Goal: Contribute content: Add original content to the website for others to see

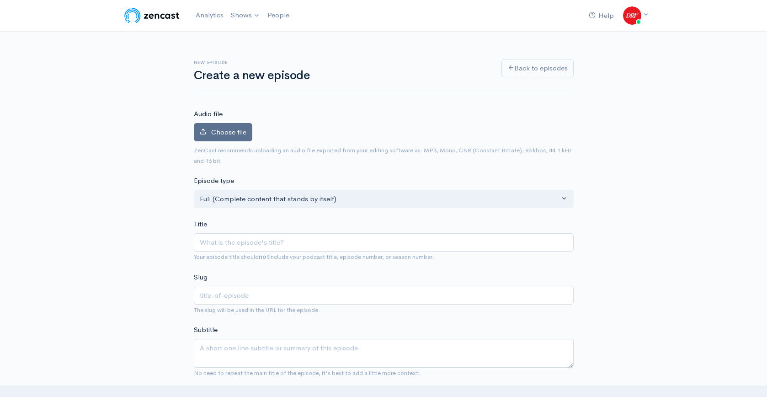
click at [227, 124] on label "Choose file" at bounding box center [223, 132] width 59 height 19
click at [0, 0] on input "Choose file" at bounding box center [0, 0] width 0 height 0
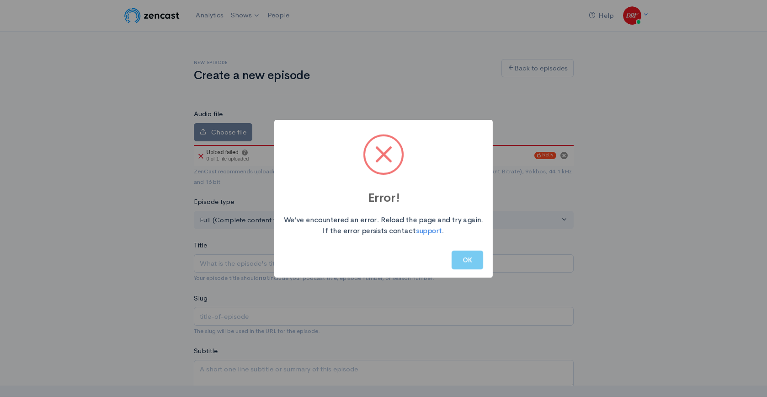
click at [458, 259] on button "OK" at bounding box center [468, 260] width 32 height 19
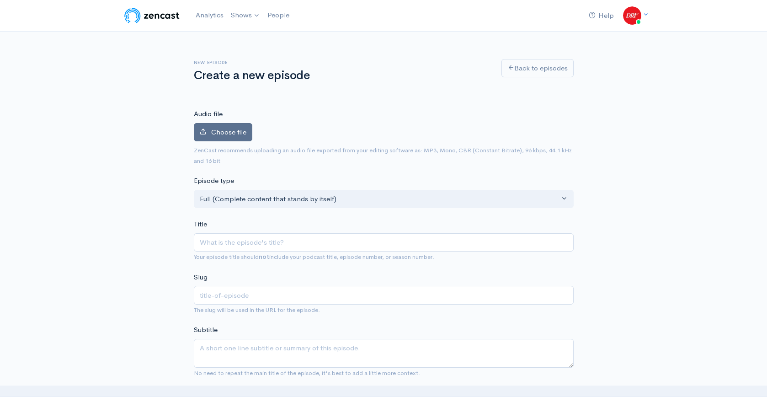
click at [221, 133] on span "Choose file" at bounding box center [228, 132] width 35 height 9
click at [0, 0] on input "Choose file" at bounding box center [0, 0] width 0 height 0
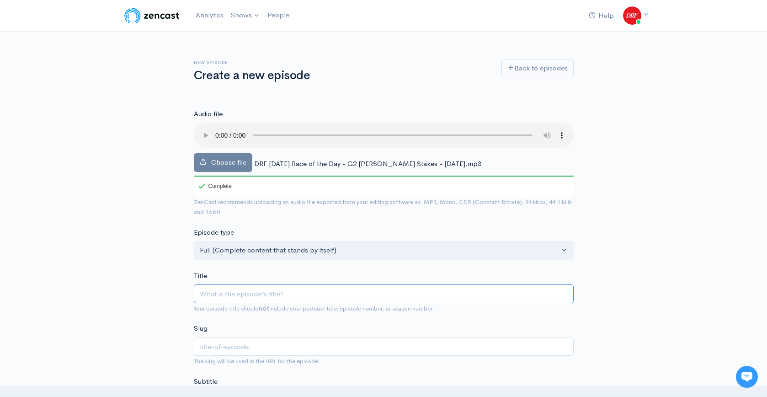
click at [259, 299] on input "Title" at bounding box center [384, 293] width 380 height 19
paste input "DRF [DATE] Race of the Day | G2 [PERSON_NAME] Stakes | [DATE]"
type input "DRF [DATE] Race of the Day | G2 [PERSON_NAME] Stakes | [DATE]"
type input "drf-[DATE]-race-of-the-day-g2-[PERSON_NAME]-stakes-[DATE]"
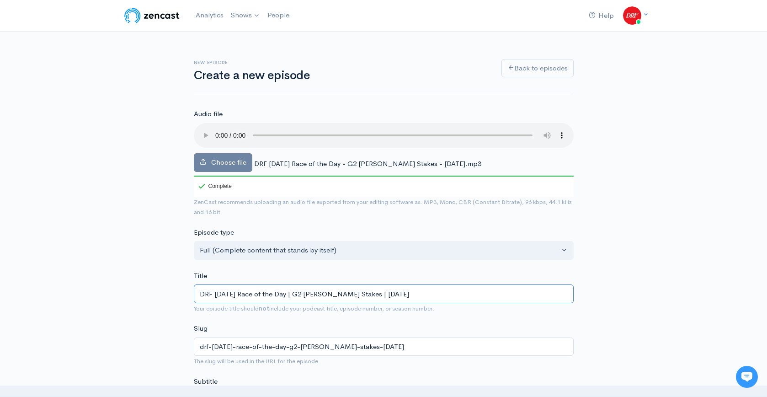
click at [289, 295] on input "DRF [DATE] Race of the Day | G2 [PERSON_NAME] Stakes | [DATE]" at bounding box center [384, 293] width 380 height 19
type input "DRF [DATE] Race of the Day L | G2 [PERSON_NAME] Stakes | [DATE]"
type input "drf-[DATE]-race-of-the-day-l-g2-[PERSON_NAME]-stakes-[DATE]"
type input "DRF [DATE] Race of the Day Li | G2 [PERSON_NAME] Stakes | [DATE]"
type input "drf-[DATE]-race-of-the-day-li-g2-[PERSON_NAME]-stakes-[DATE]"
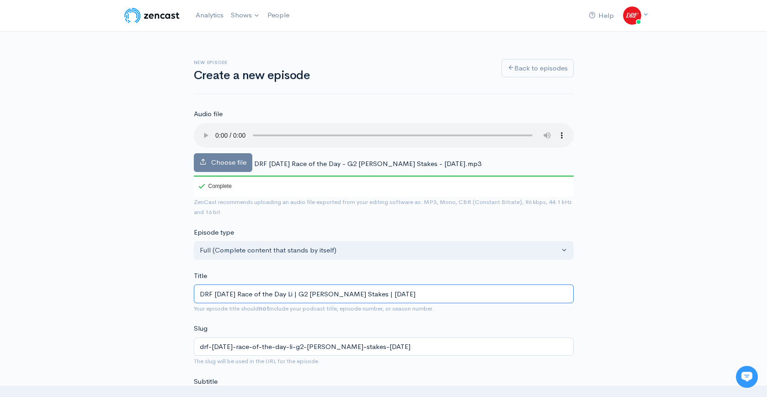
type input "DRF [DATE] Race of the Day Lis | G2 [PERSON_NAME] Stakes | [DATE]"
type input "drf-[DATE]-race-of-the-day-lis-g2-[PERSON_NAME]-stakes-[DATE]"
type input "DRF [DATE] Race of the Day List | G2 [PERSON_NAME] Stakes | [DATE]"
type input "drf-[DATE]-race-of-the-day-list-g2-[PERSON_NAME]-stakes-[DATE]"
type input "DRF [DATE] Race of the Day Liste | G2 [PERSON_NAME] Stakes | [DATE]"
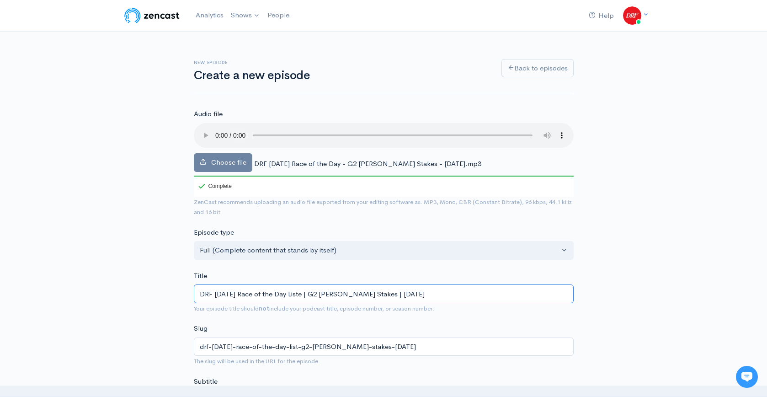
type input "drf-[DATE]-race-of-the-day-liste-g2-[PERSON_NAME]-stakes-[DATE]"
type input "DRF [DATE] Race of the Day Listen | G2 [PERSON_NAME] Stakes | [DATE]"
type input "drf-[DATE]-race-of-the-day-listen-g2-[PERSON_NAME]-stakes-[DATE]"
type input "DRF [DATE] Race of the Day Listeni | G2 [PERSON_NAME] Stakes | [DATE]"
type input "drf-[DATE]-race-of-the-day-listeni-g2-[PERSON_NAME]-stakes-[DATE]"
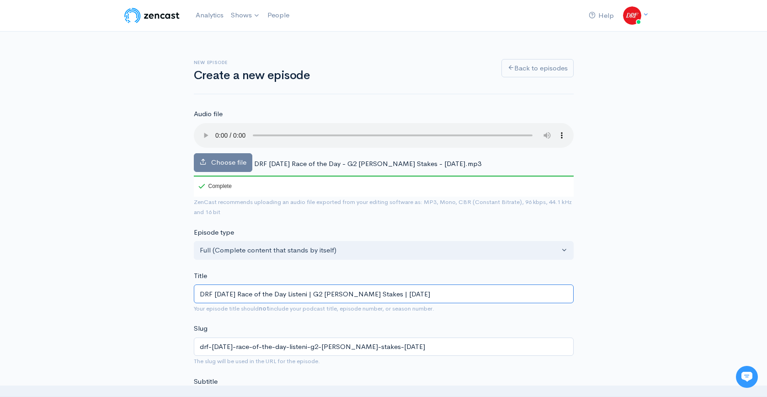
type input "DRF [DATE] Race of the Day Listenin | G2 [PERSON_NAME] Stakes | [DATE]"
type input "drf-[DATE]-race-of-the-day-listenin-g2-[PERSON_NAME]-stakes-[DATE]"
type input "DRF [DATE] Race of the Day Listening | G2 [PERSON_NAME] Stakes | [DATE]"
type input "drf-[DATE]-race-of-the-day-listening-g2-[PERSON_NAME]-stakes-[DATE]"
type input "DRF [DATE] Race of the Day Listening e | G2 [PERSON_NAME] Stakes | [DATE]"
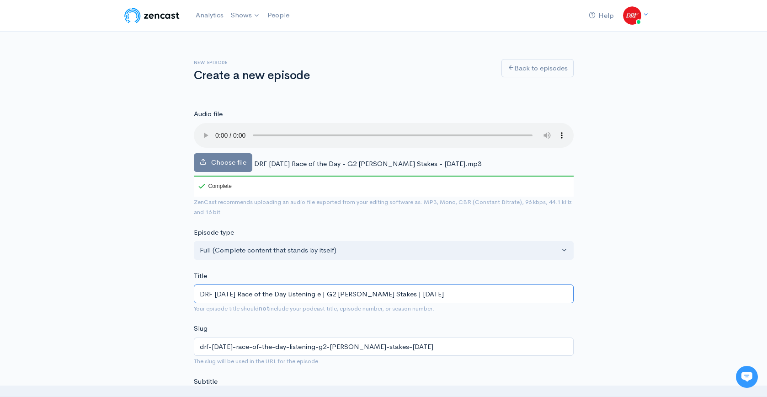
type input "drf-[DATE]-race-of-the-day-listening-e-g2-[PERSON_NAME]-stakes-[DATE]"
type input "DRF [DATE] Race of the Day Listening ed | G2 [PERSON_NAME] Stakes | [DATE]"
type input "drf-[DATE]-race-of-the-day-listening-ed-g2-[PERSON_NAME]-stakes-[DATE]"
type input "DRF [DATE] Race of the Day Listening e | G2 [PERSON_NAME] Stakes | [DATE]"
type input "drf-[DATE]-race-of-the-day-listening-e-g2-[PERSON_NAME]-stakes-[DATE]"
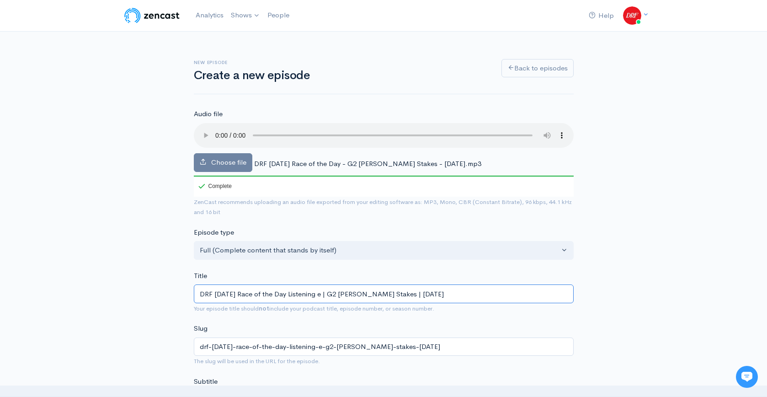
type input "DRF [DATE] Race of the Day Listening | G2 [PERSON_NAME] Stakes | [DATE]"
type input "drf-[DATE]-race-of-the-day-listening-g2-[PERSON_NAME]-stakes-[DATE]"
type input "DRF [DATE] Race of the Day Listening E | G2 [PERSON_NAME] Stakes | [DATE]"
type input "drf-[DATE]-race-of-the-day-listening-e-g2-[PERSON_NAME]-stakes-[DATE]"
type input "DRF [DATE] Race of the Day Listening Ed | G2 [PERSON_NAME] Stakes | [DATE]"
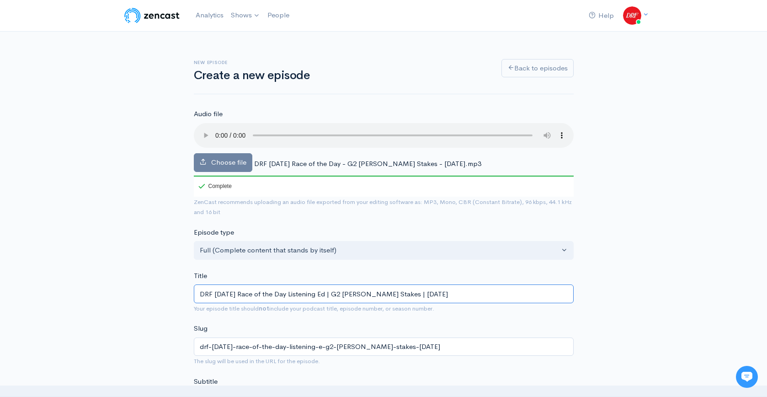
type input "drf-[DATE]-race-of-the-day-listening-ed-g2-[PERSON_NAME]-stakes-[DATE]"
type input "DRF [DATE] Race of the Day Listening Edi | G2 [PERSON_NAME] Stakes | [DATE]"
type input "drf-[DATE]-race-of-the-day-listening-edi-g2-[PERSON_NAME]-stakes-[DATE]"
type input "DRF [DATE] Race of the Day Listening Edit | G2 [PERSON_NAME] Stakes | [DATE]"
type input "drf-[DATE]-race-of-the-day-listening-edit-g2-[PERSON_NAME]-stakes-[DATE]"
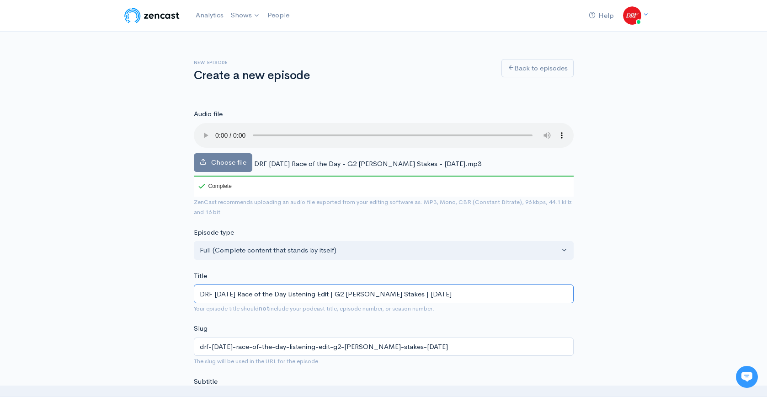
type input "DRF [DATE] Race of the Day Listening Editi | G2 [PERSON_NAME] Stakes | [DATE]"
type input "drf-[DATE]-race-of-the-day-listening-editi-g2-[PERSON_NAME]-stakes-[DATE]"
type input "DRF [DATE] Race of the Day Listening Editio | G2 [PERSON_NAME] Stakes | [DATE]"
type input "drf-[DATE]-race-of-the-day-listening-editio-g2-[PERSON_NAME]-stakes-[DATE]"
type input "DRF [DATE] Race of the Day Listening Edition | G2 [PERSON_NAME] Stakes | [DATE]"
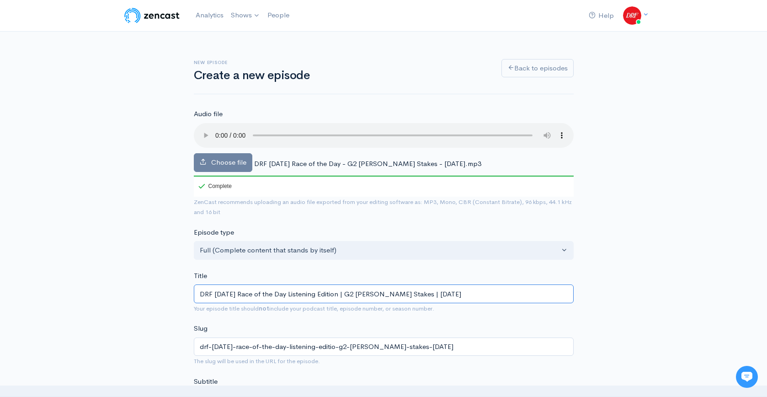
type input "drf-[DATE]-race-of-the-day-listening-edition-g2-[PERSON_NAME]-stakes-[DATE]"
type input "DRF [DATE] Race of the Day Listening Edition | G2 [PERSON_NAME] Stakes | [DATE]"
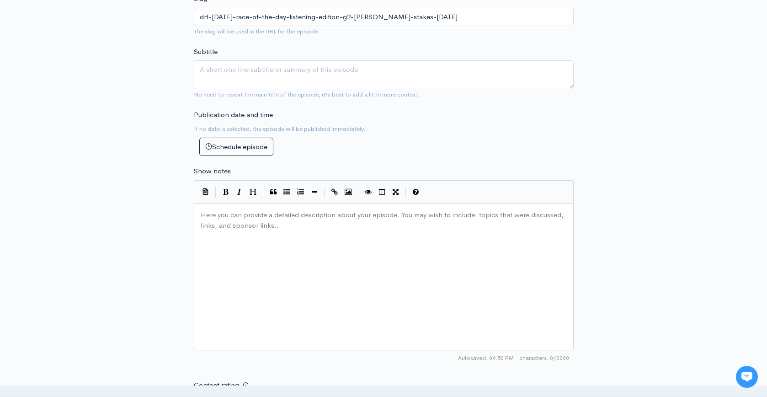
scroll to position [3, 0]
click at [255, 241] on div "Here you can provide a detailed description about your episode. You may wish to…" at bounding box center [395, 288] width 393 height 160
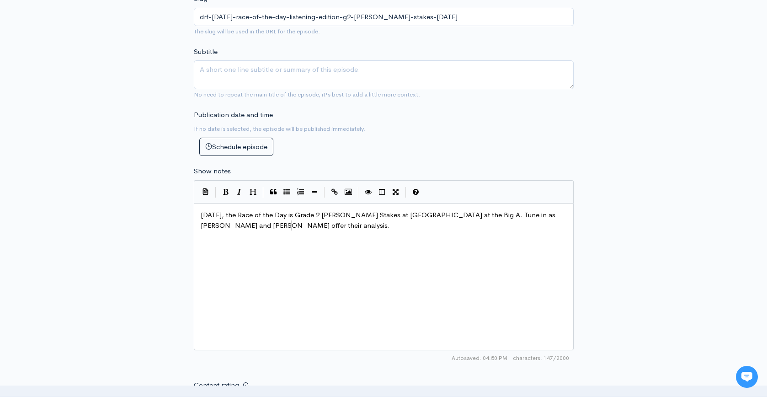
click at [633, 216] on div "New episode Create a new episode Back to episodes Audio file Choose file DRF [D…" at bounding box center [383, 179] width 521 height 955
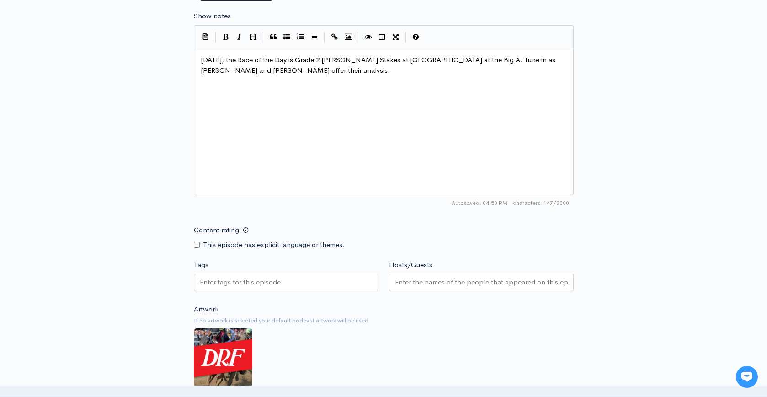
scroll to position [500, 0]
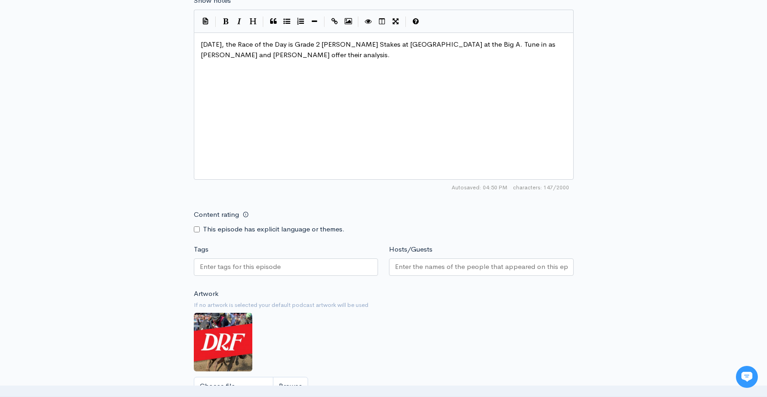
click at [298, 266] on div at bounding box center [286, 266] width 185 height 17
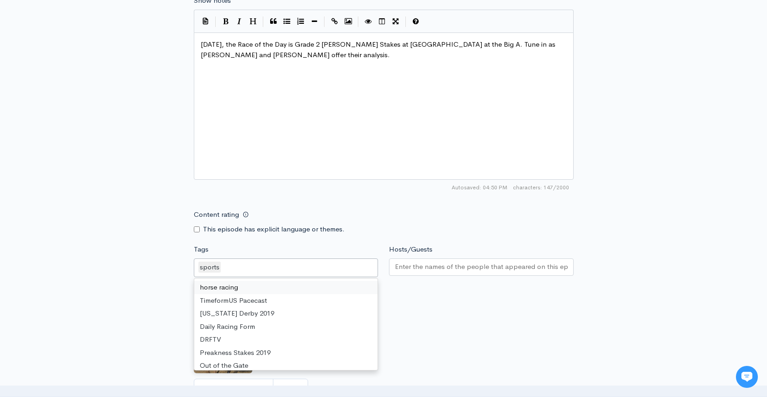
click at [293, 279] on div "horse racing TimeformUS Pacecast [US_STATE] Derby 2019 Daily Racing Form DRFTV …" at bounding box center [286, 323] width 184 height 91
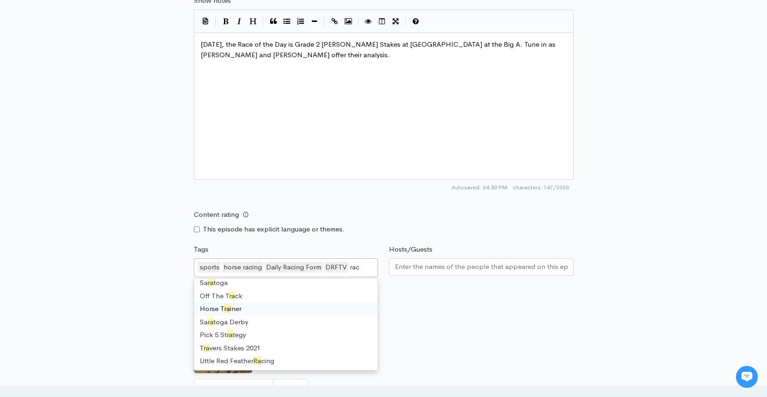
scroll to position [0, 0]
type input "race"
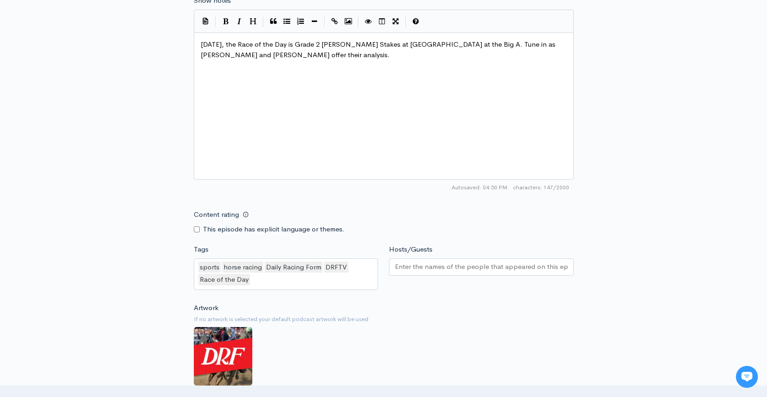
click at [570, 293] on form "Audio file Choose file DRF [DATE] Race of the Day - G2 [PERSON_NAME] Stakes - […" at bounding box center [384, 49] width 380 height 881
click at [542, 272] on div at bounding box center [481, 266] width 185 height 17
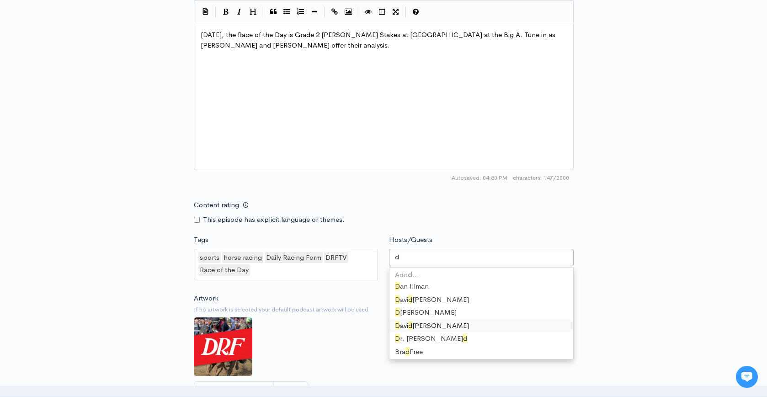
type input "da"
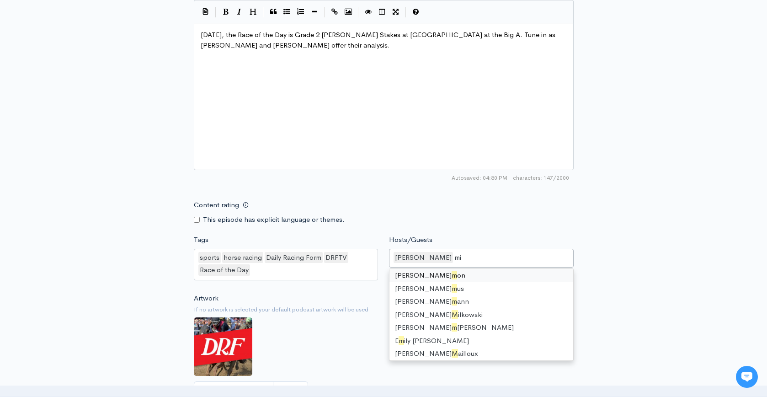
scroll to position [12, 0]
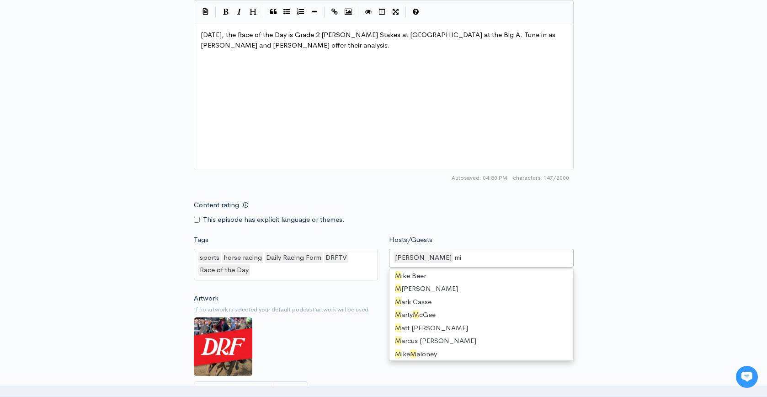
type input "mik"
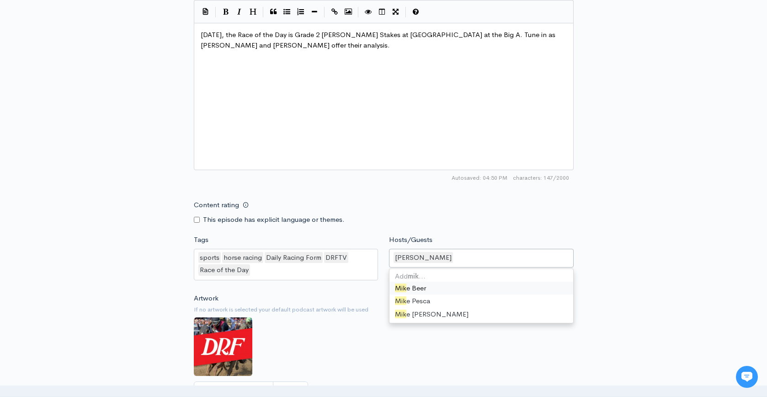
scroll to position [20, 0]
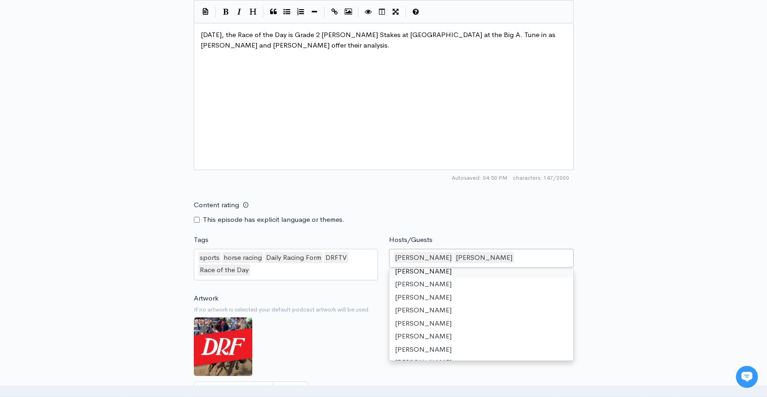
click at [599, 243] on div "New episode Create a new episode Back to episodes Audio file Choose file DRF [D…" at bounding box center [383, 6] width 521 height 969
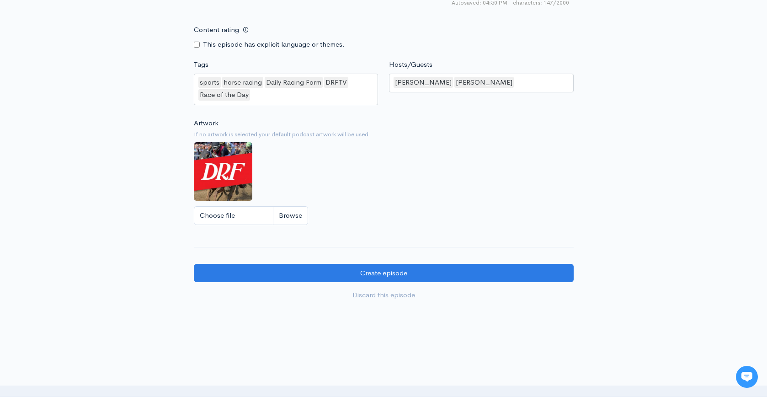
scroll to position [722, 0]
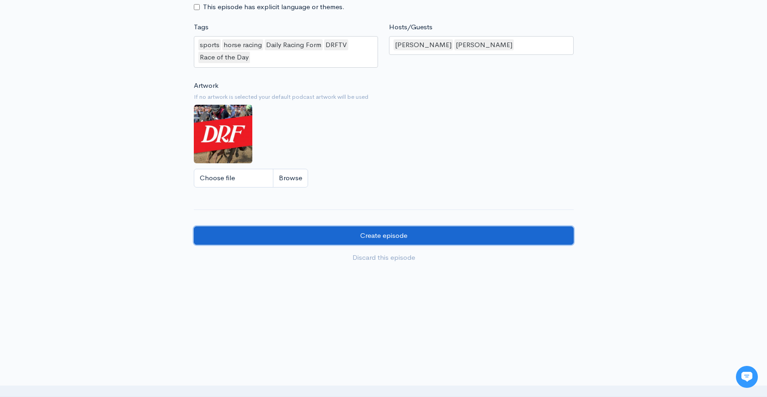
click at [490, 235] on input "Create episode" at bounding box center [384, 235] width 380 height 19
